Goal: Transaction & Acquisition: Purchase product/service

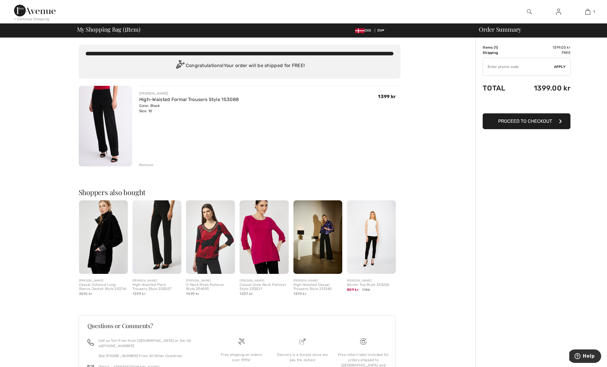
click at [101, 126] on img at bounding box center [106, 126] width 54 height 80
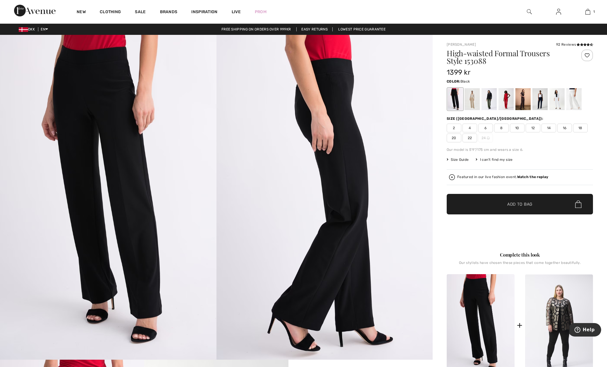
click at [459, 162] on span "Size Guide" at bounding box center [458, 159] width 22 height 5
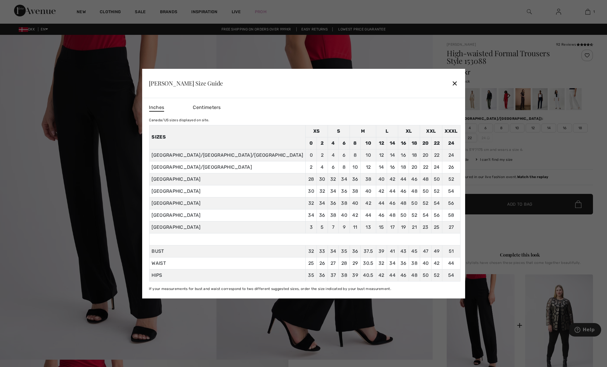
click at [452, 81] on div "✕" at bounding box center [455, 83] width 6 height 12
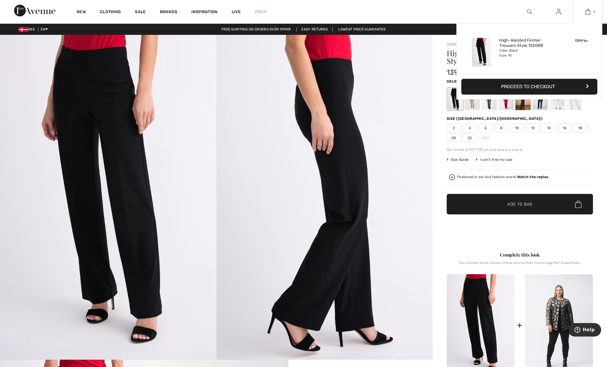
click at [556, 83] on button "Proceed to Checkout" at bounding box center [530, 87] width 136 height 16
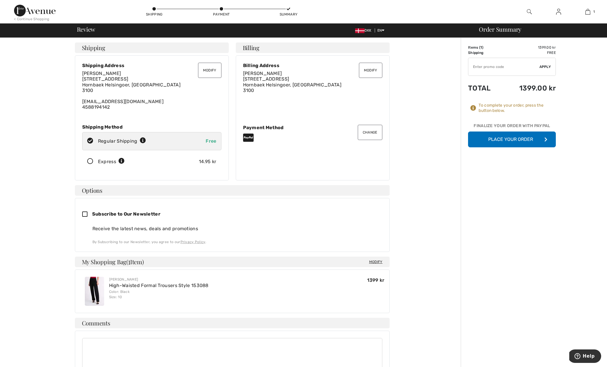
click at [205, 68] on button "Modify" at bounding box center [209, 70] width 23 height 15
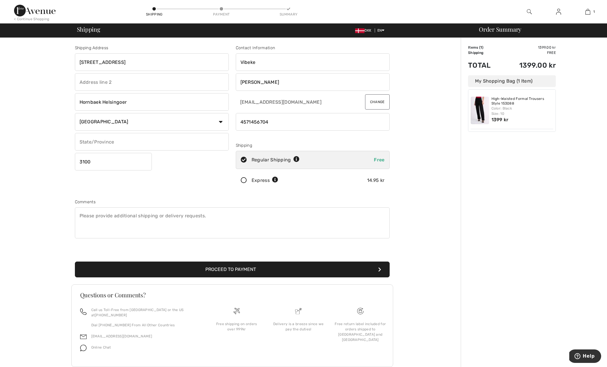
type input "4571456704"
click at [279, 267] on button "Proceed to Payment" at bounding box center [232, 269] width 315 height 16
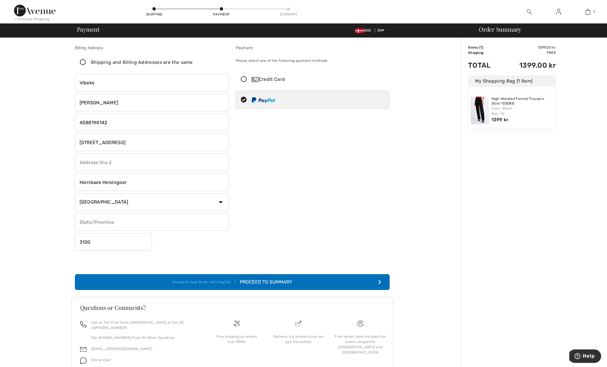
click at [82, 61] on icon at bounding box center [83, 62] width 16 height 6
click at [193, 61] on input "Shipping and Billing Addresses are the same" at bounding box center [195, 63] width 4 height 18
checkbox input "true"
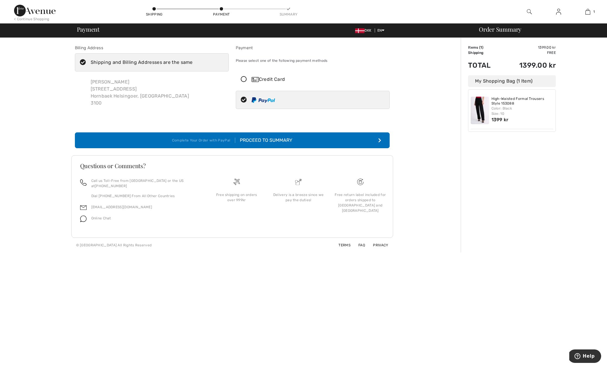
click at [274, 142] on div "Proceed to Summary" at bounding box center [263, 140] width 57 height 7
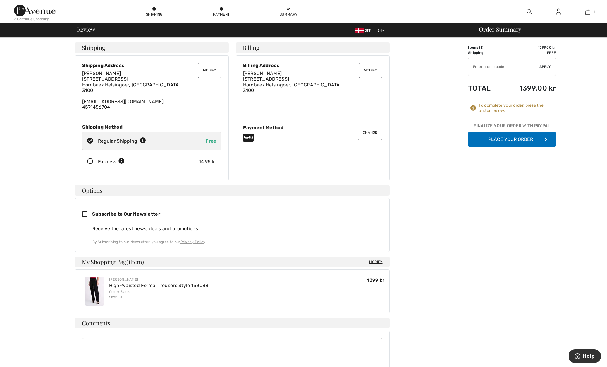
click at [90, 160] on icon at bounding box center [91, 161] width 16 height 6
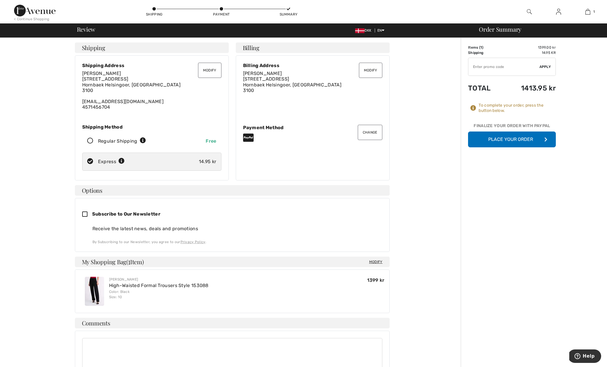
click at [514, 138] on button "Place Your Order" at bounding box center [512, 139] width 88 height 16
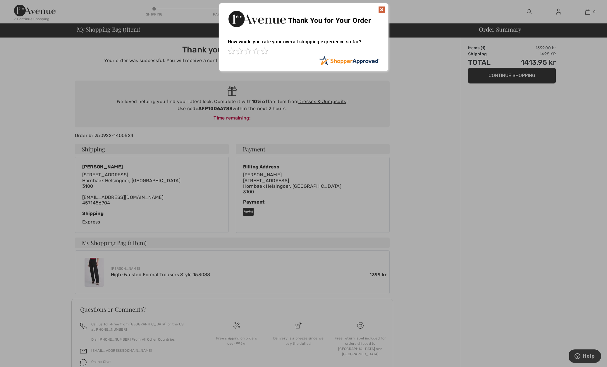
scroll to position [4, 0]
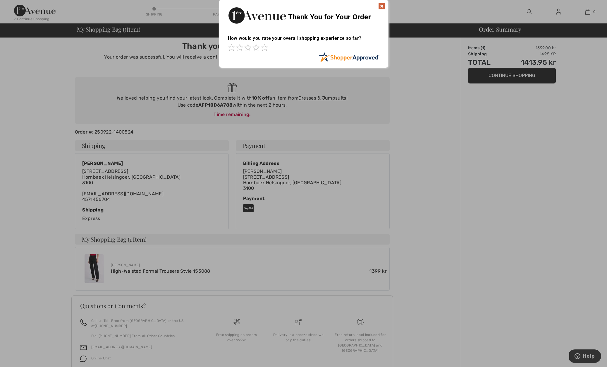
click at [381, 5] on img at bounding box center [381, 6] width 7 height 7
